Goal: Task Accomplishment & Management: Manage account settings

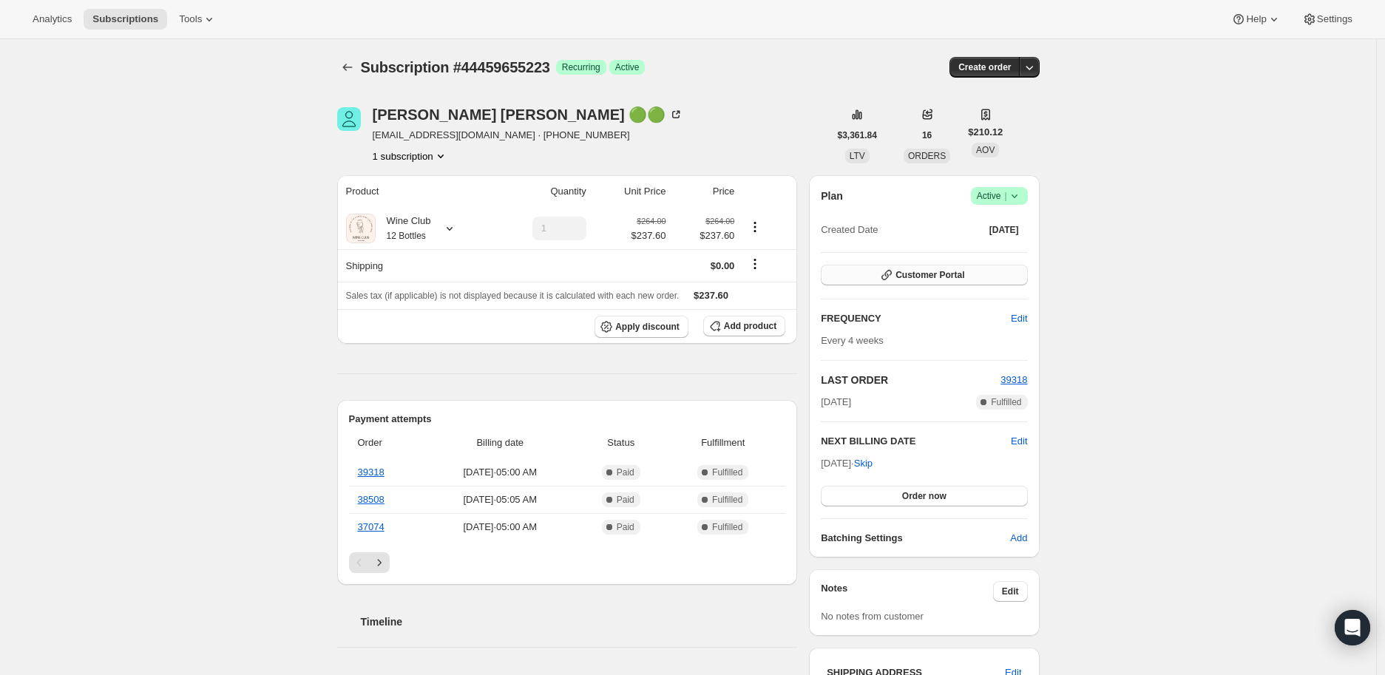
click at [911, 269] on span "Customer Portal" at bounding box center [930, 275] width 69 height 12
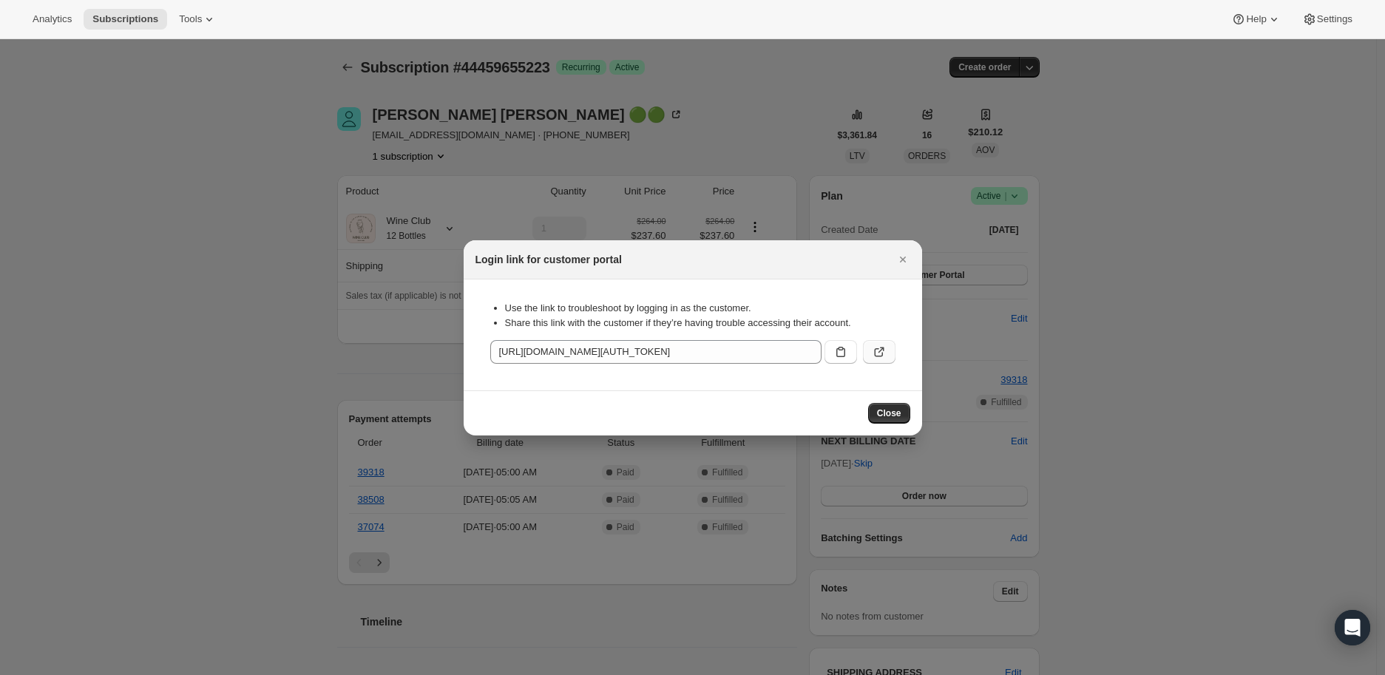
click at [877, 347] on icon ":r2r:" at bounding box center [879, 352] width 15 height 15
click at [839, 356] on icon ":r2r:" at bounding box center [840, 352] width 15 height 15
click at [904, 262] on icon "Close" at bounding box center [903, 259] width 15 height 15
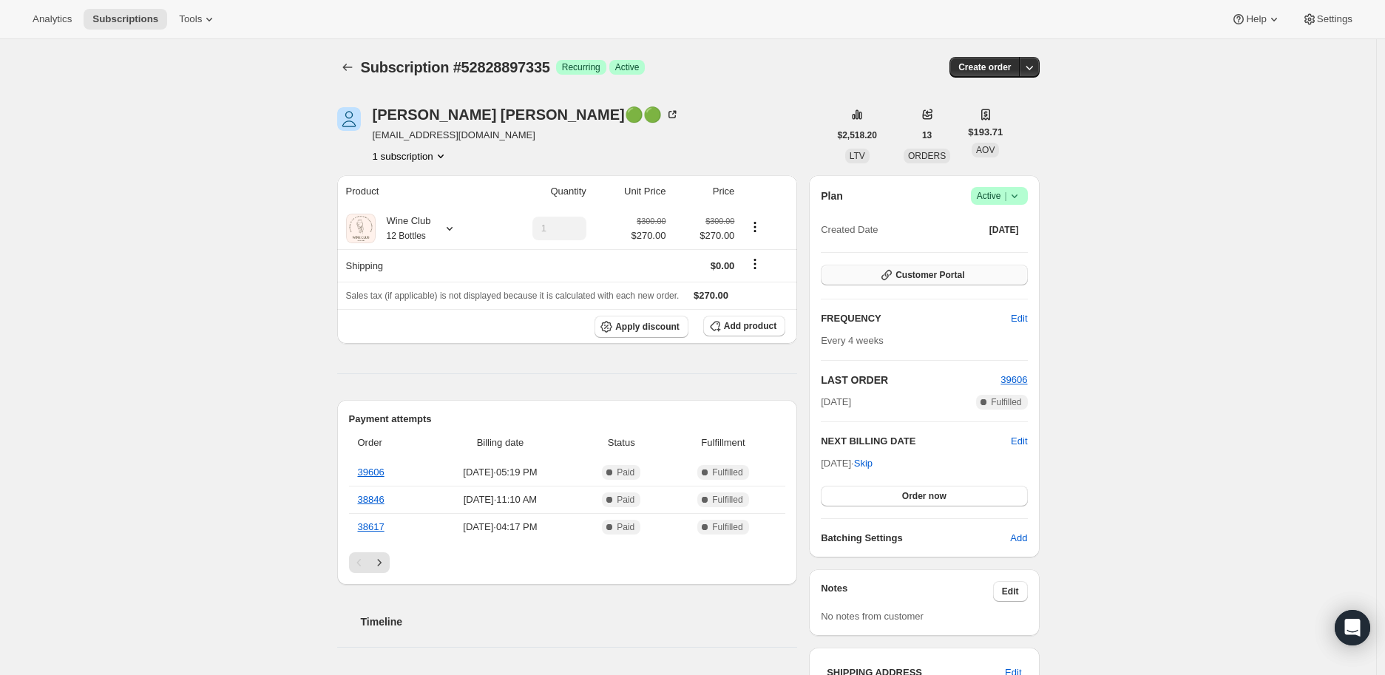
click at [941, 272] on span "Customer Portal" at bounding box center [930, 275] width 69 height 12
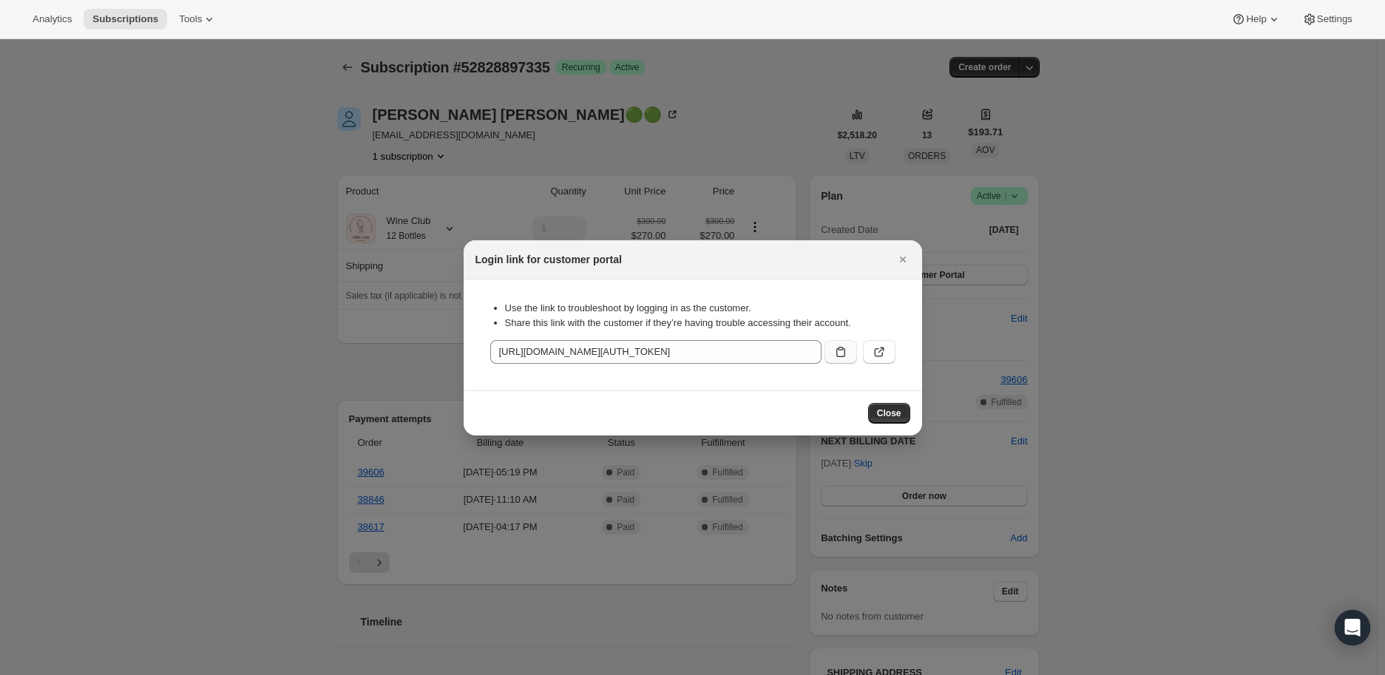
click at [842, 348] on icon ":r2d:" at bounding box center [840, 352] width 9 height 10
click at [275, 200] on div at bounding box center [692, 337] width 1385 height 675
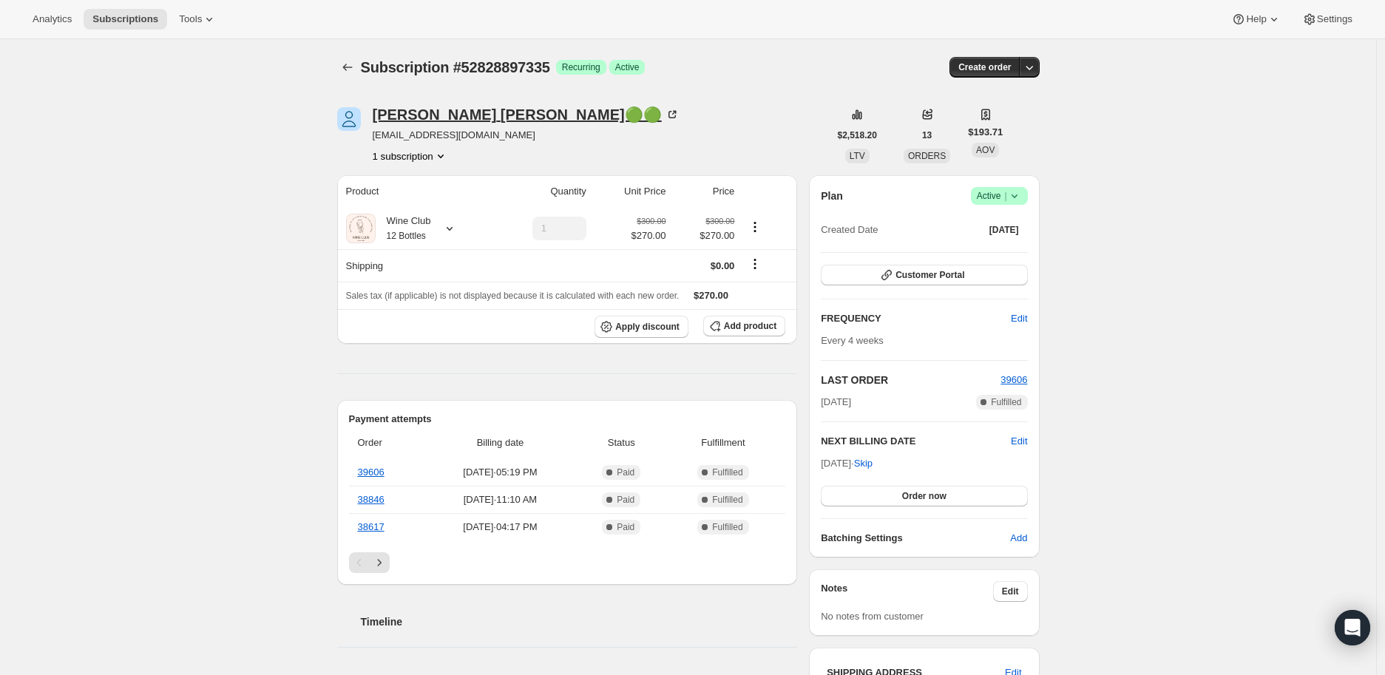
click at [665, 113] on icon at bounding box center [672, 114] width 15 height 15
click at [933, 272] on span "Customer Portal" at bounding box center [930, 275] width 69 height 12
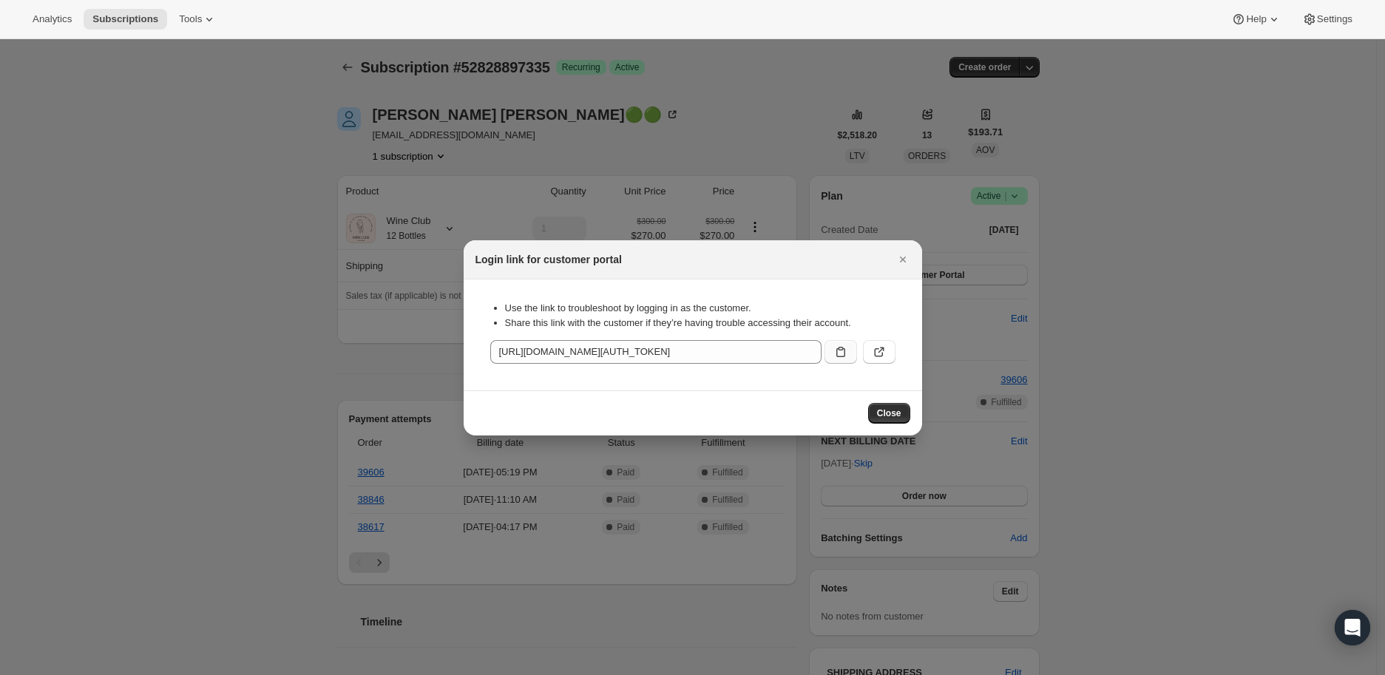
click at [842, 348] on icon ":r2d:" at bounding box center [840, 352] width 9 height 10
click at [901, 260] on icon "Close" at bounding box center [902, 260] width 6 height 6
